Goal: Task Accomplishment & Management: Manage account settings

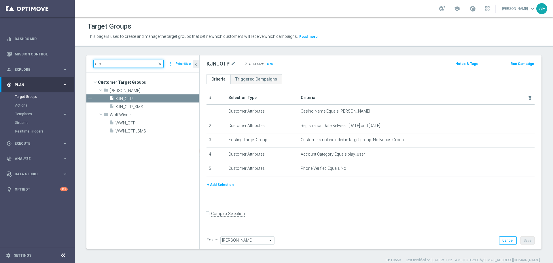
click at [120, 65] on input "otp" at bounding box center [128, 64] width 70 height 8
type input "o"
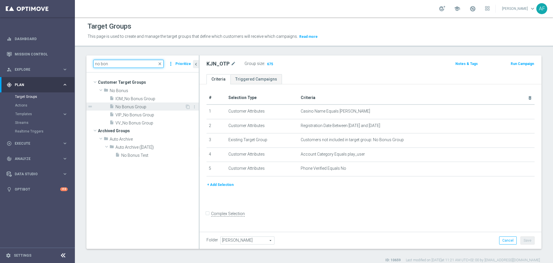
type input "no bon"
click at [140, 106] on span "No Bonus Group" at bounding box center [150, 106] width 69 height 5
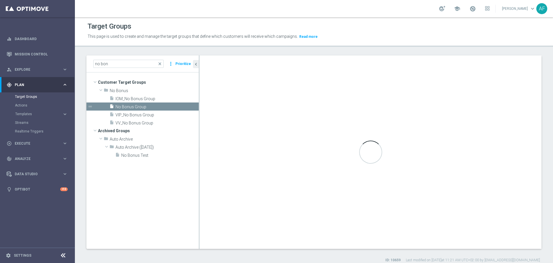
checkbox input "true"
type input "No Bonus"
